Goal: Check status: Check status

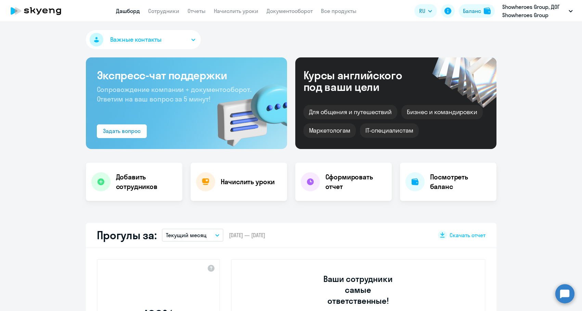
select select "30"
click at [157, 14] on app-menu-item-link "Сотрудники" at bounding box center [163, 11] width 31 height 9
click at [160, 13] on link "Сотрудники" at bounding box center [163, 11] width 31 height 7
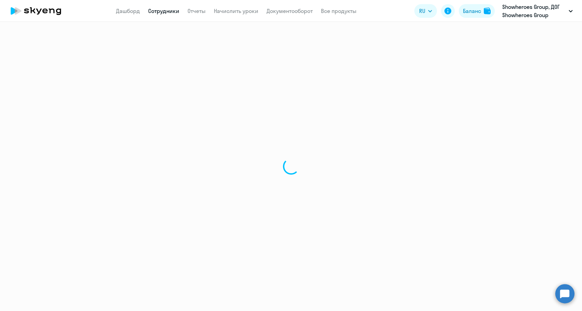
select select "30"
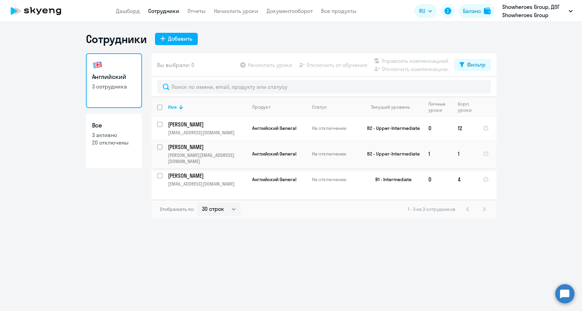
click at [240, 148] on p "[PERSON_NAME]" at bounding box center [206, 147] width 77 height 8
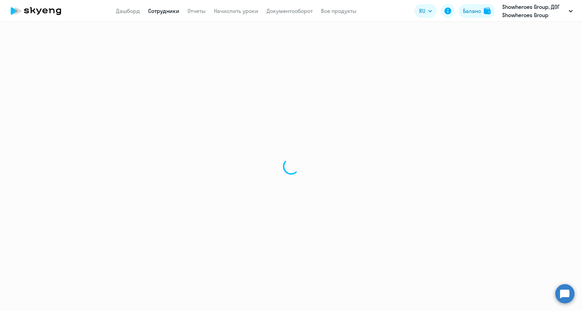
select select "english"
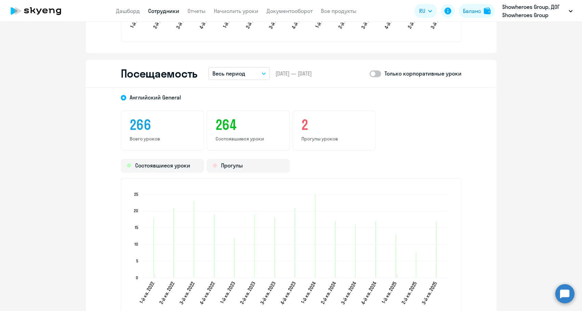
scroll to position [855, 0]
click at [377, 76] on span at bounding box center [375, 74] width 12 height 7
click at [369, 74] on input "checkbox" at bounding box center [369, 74] width 0 height 0
checkbox input "true"
click at [233, 78] on p "Весь период" at bounding box center [228, 74] width 33 height 8
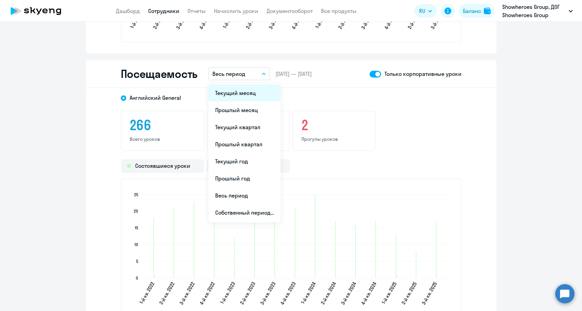
click at [236, 94] on li "Текущий месяц" at bounding box center [244, 92] width 72 height 17
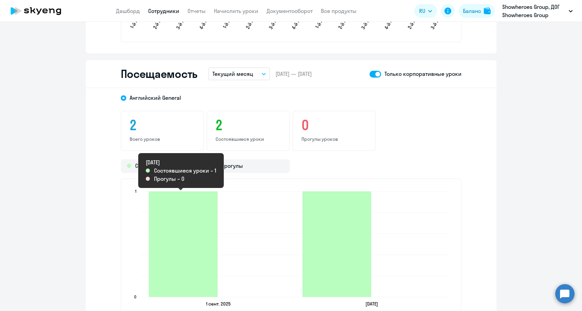
scroll to position [889, 0]
